Goal: Task Accomplishment & Management: Manage account settings

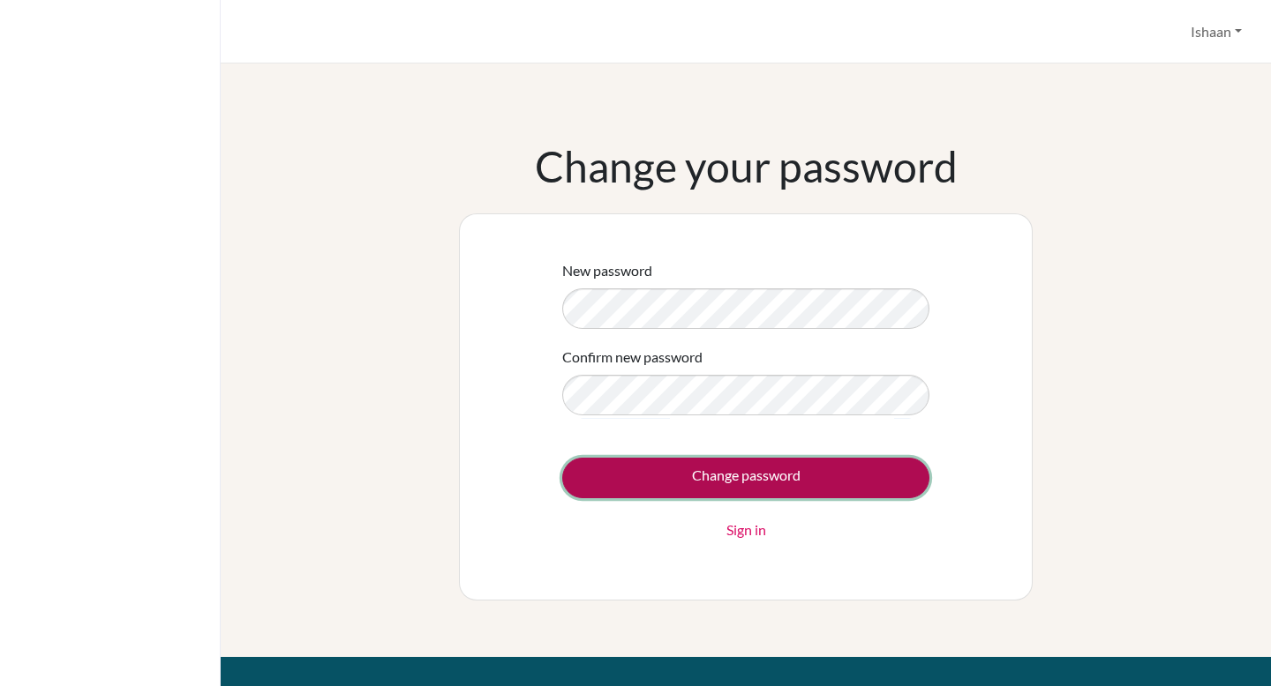
click at [562, 476] on input "Change password" at bounding box center [745, 478] width 367 height 41
